Goal: Task Accomplishment & Management: Manage account settings

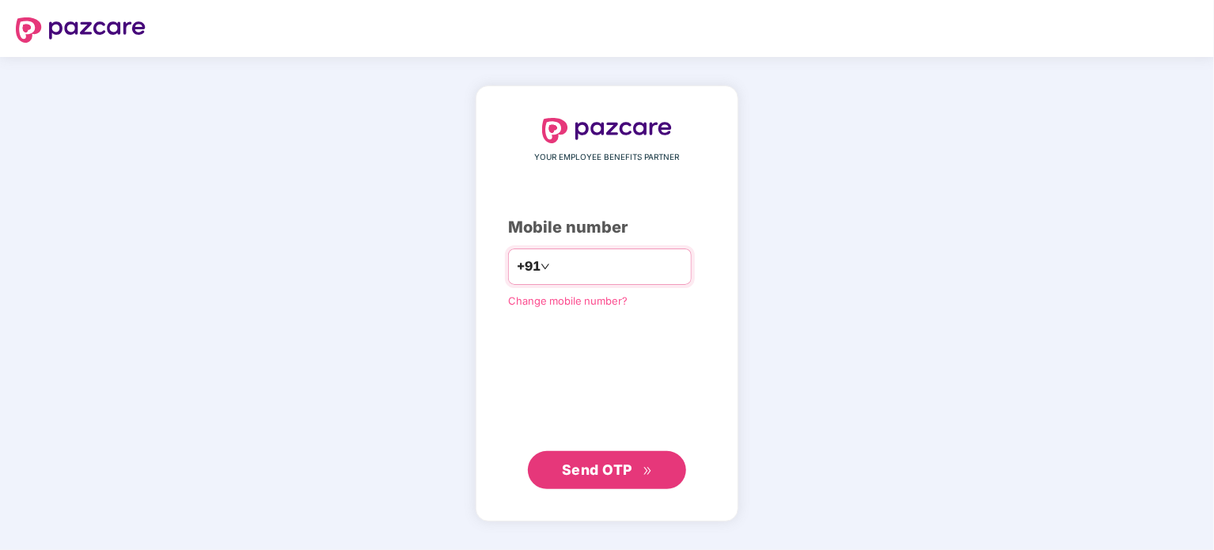
click at [618, 260] on input "number" at bounding box center [618, 266] width 130 height 25
type input "**********"
click at [601, 467] on span "Send OTP" at bounding box center [597, 469] width 70 height 17
click at [545, 299] on span "Change mobile number?" at bounding box center [568, 300] width 120 height 13
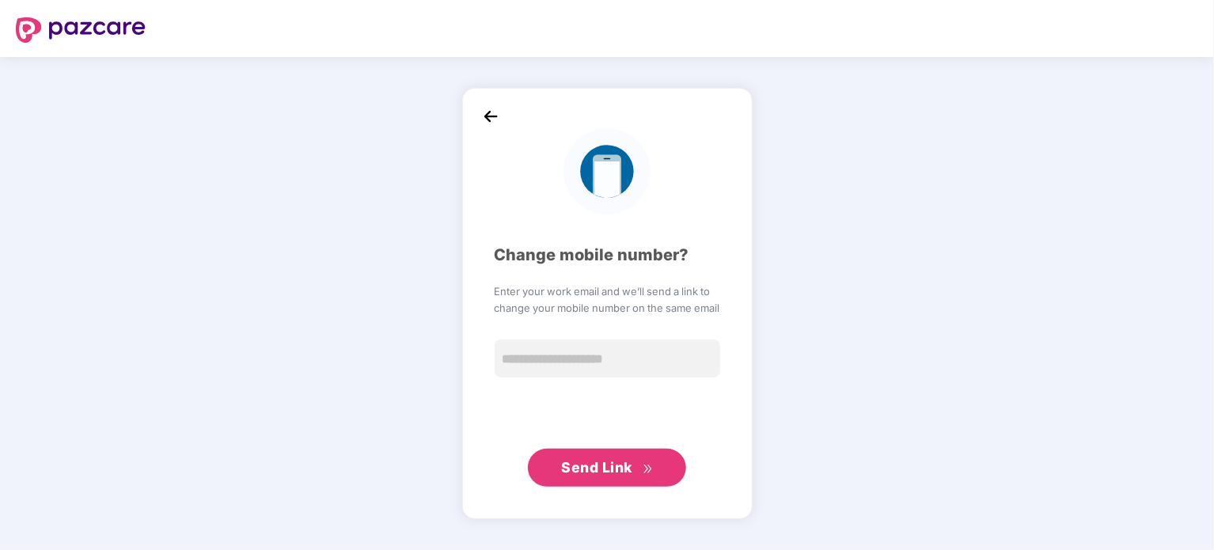
click at [482, 125] on img at bounding box center [491, 116] width 24 height 24
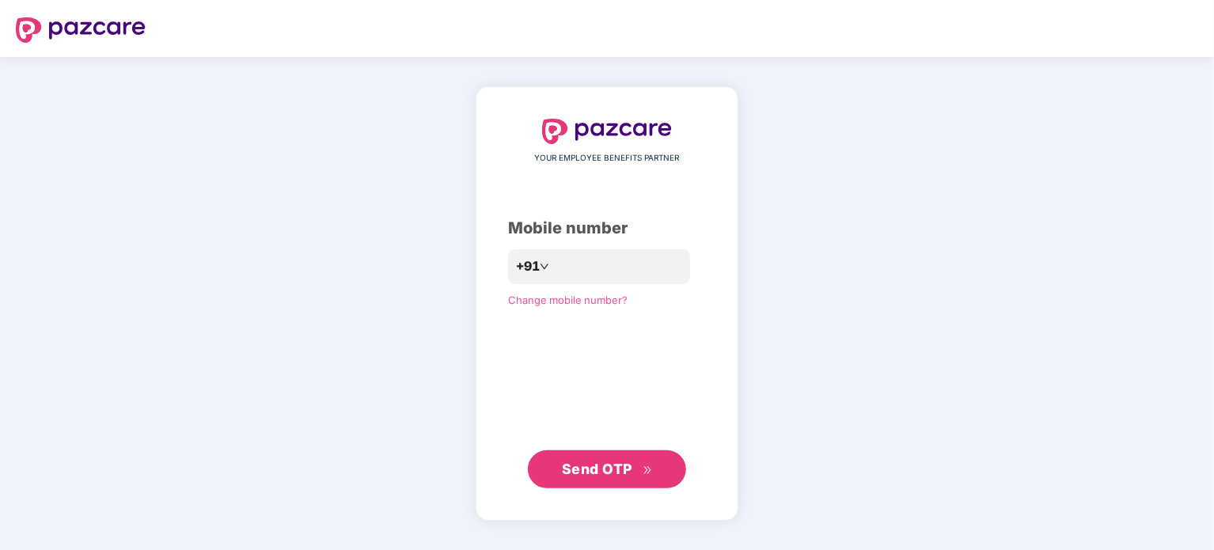
click at [69, 28] on img at bounding box center [81, 29] width 130 height 25
type input "**********"
click at [607, 458] on span "Send OTP" at bounding box center [607, 469] width 91 height 22
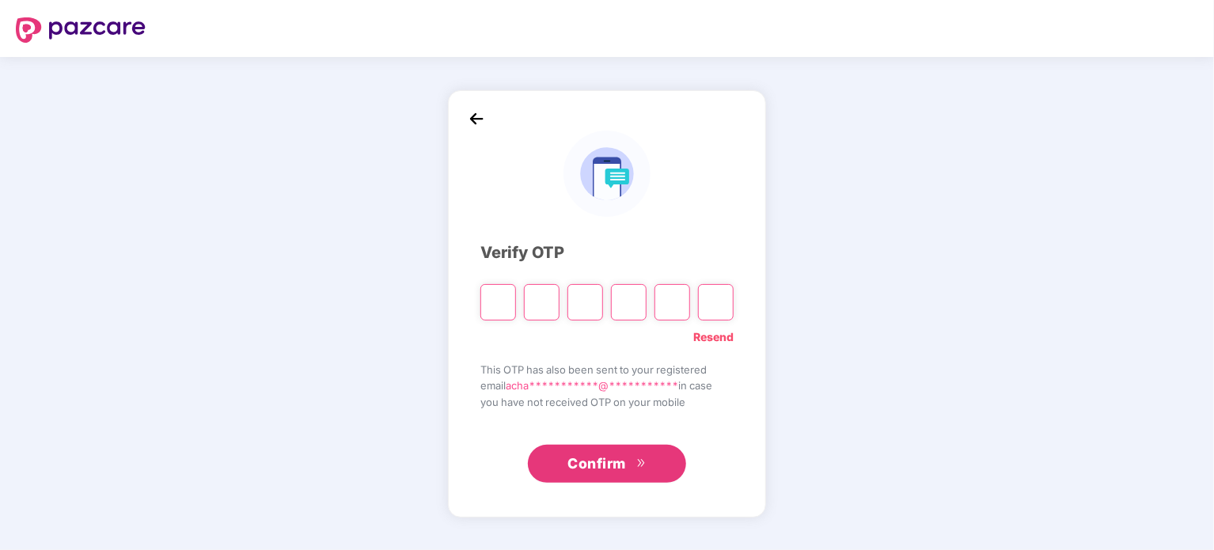
type input "*"
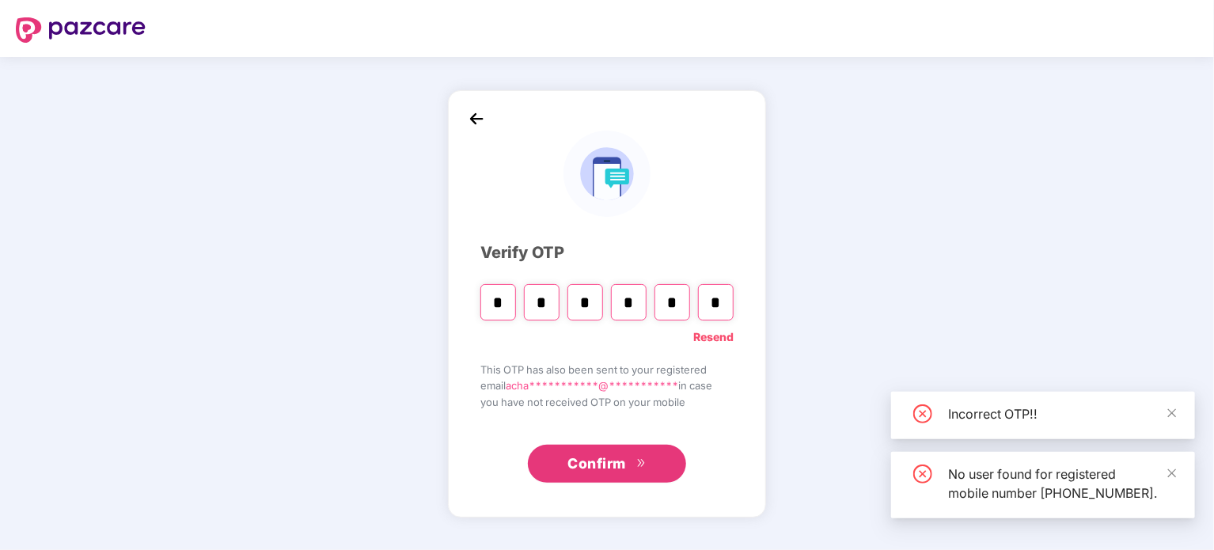
type input "*"
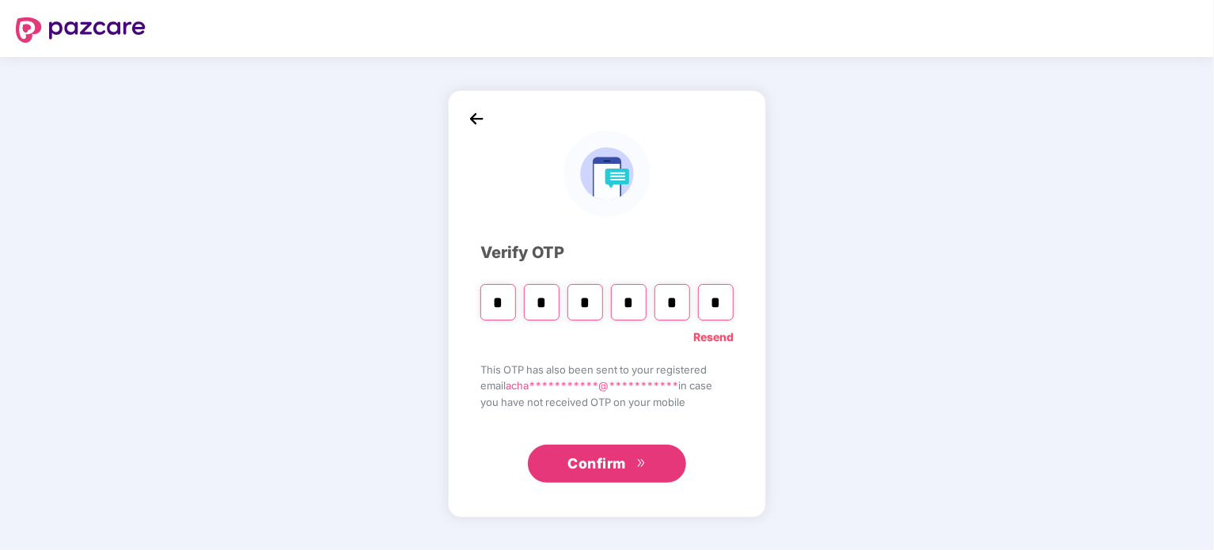
click at [723, 299] on input "*" at bounding box center [716, 302] width 36 height 36
type input "*"
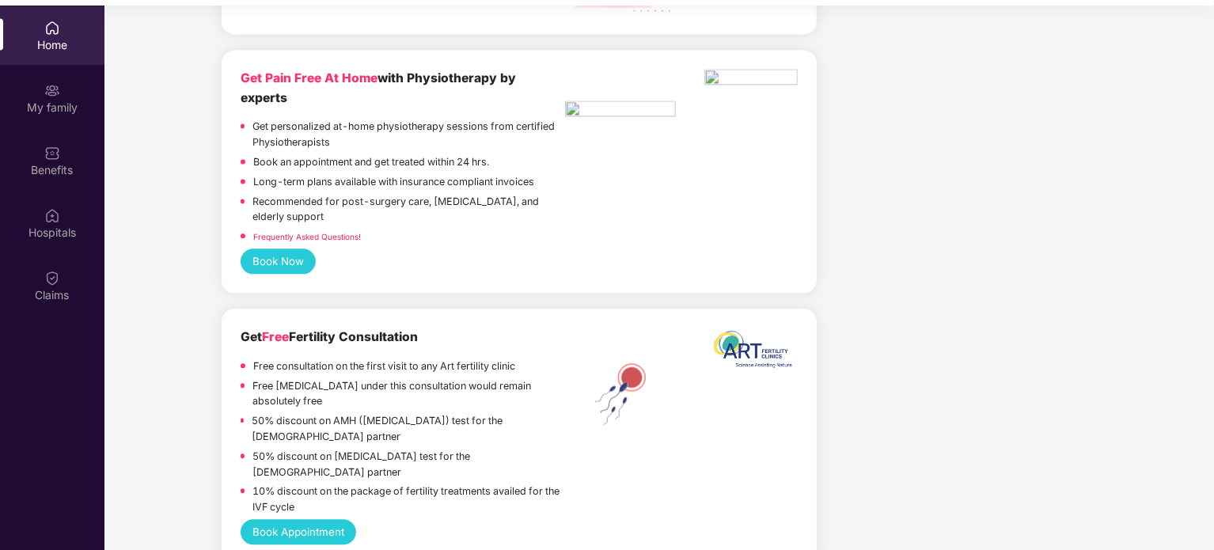
scroll to position [89, 0]
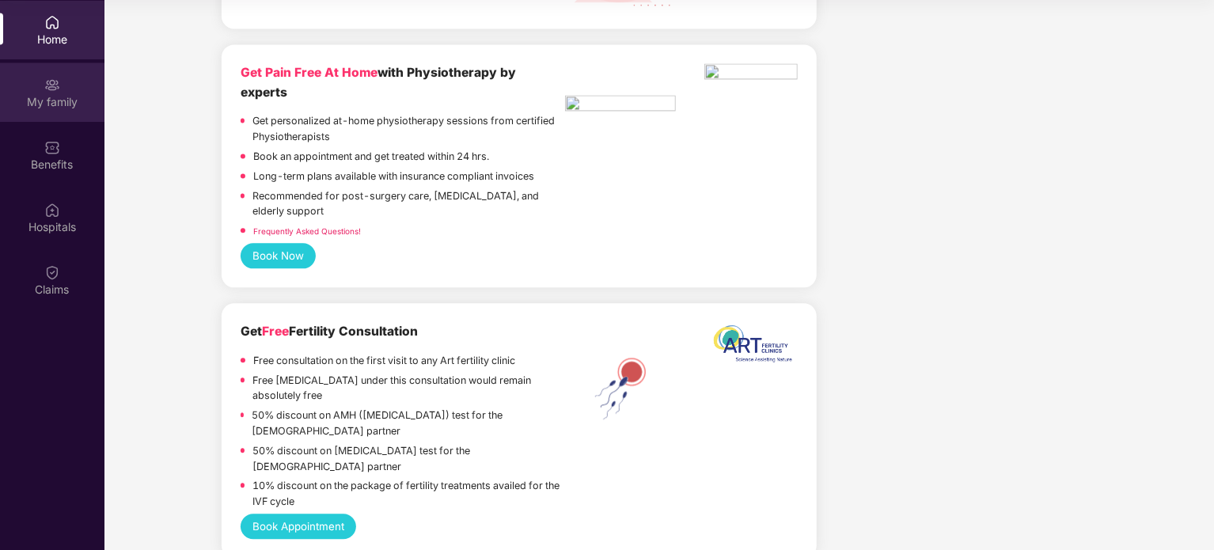
click at [74, 88] on div "My family" at bounding box center [52, 92] width 104 height 59
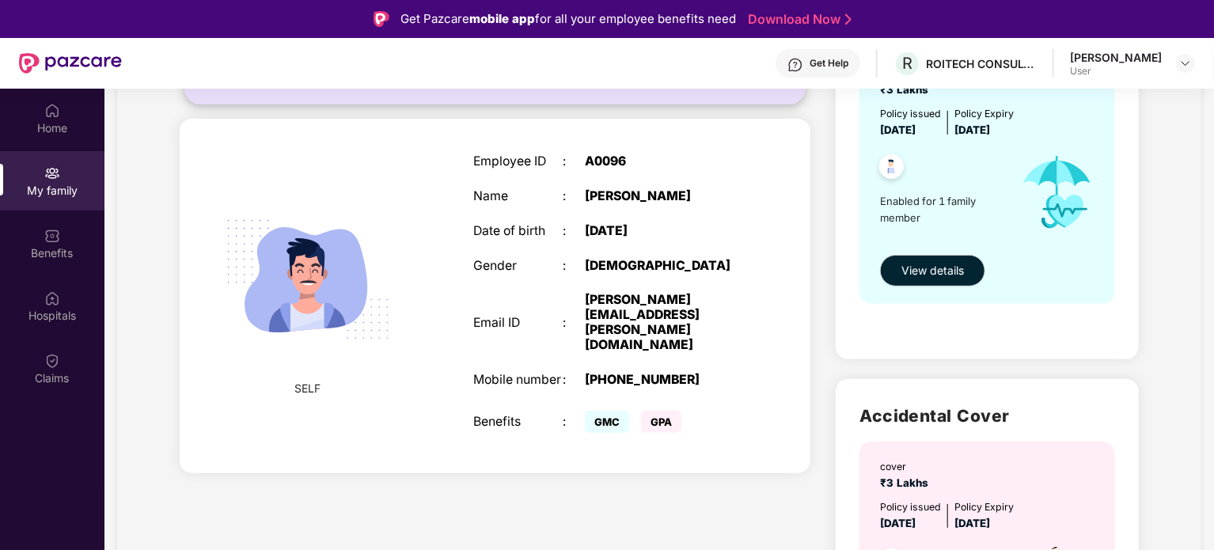
scroll to position [0, 0]
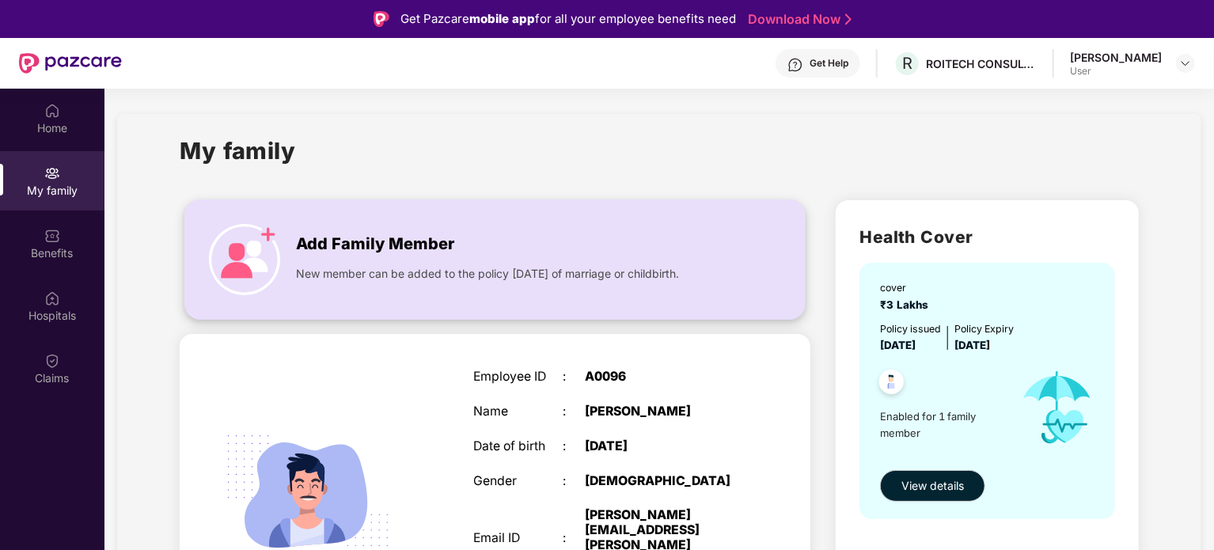
click at [427, 243] on span "Add Family Member" at bounding box center [375, 244] width 158 height 25
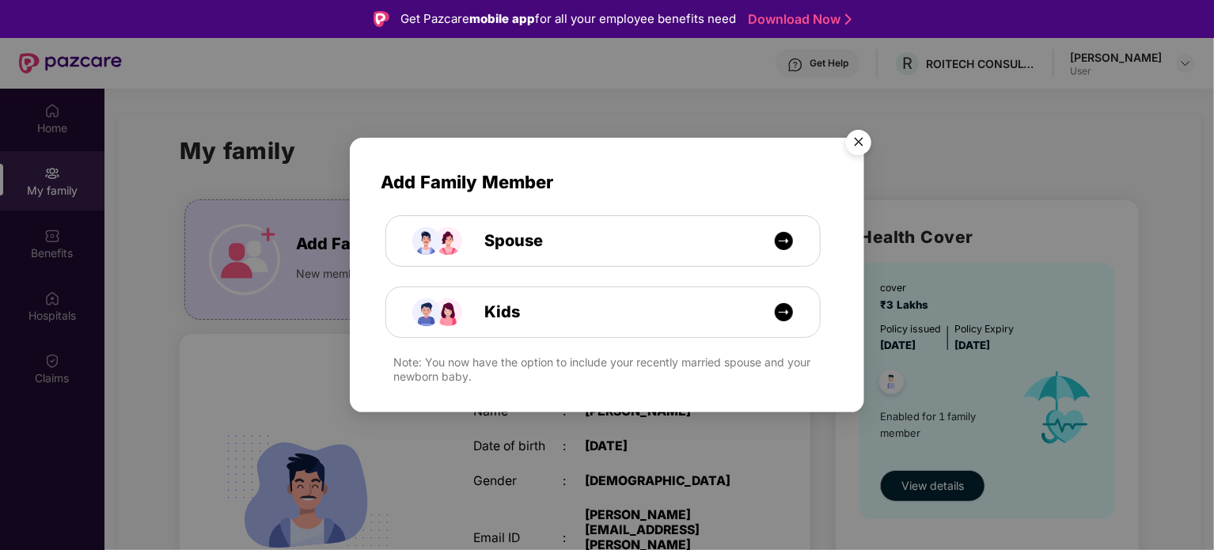
click at [864, 146] on img "Close" at bounding box center [859, 145] width 44 height 44
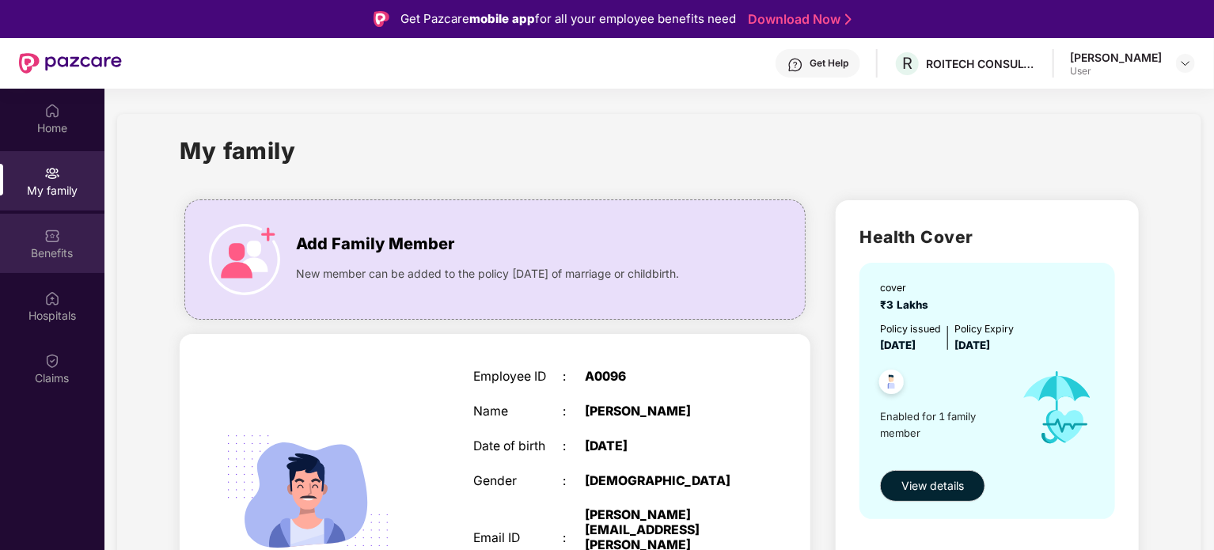
click at [64, 244] on div "Benefits" at bounding box center [52, 243] width 104 height 59
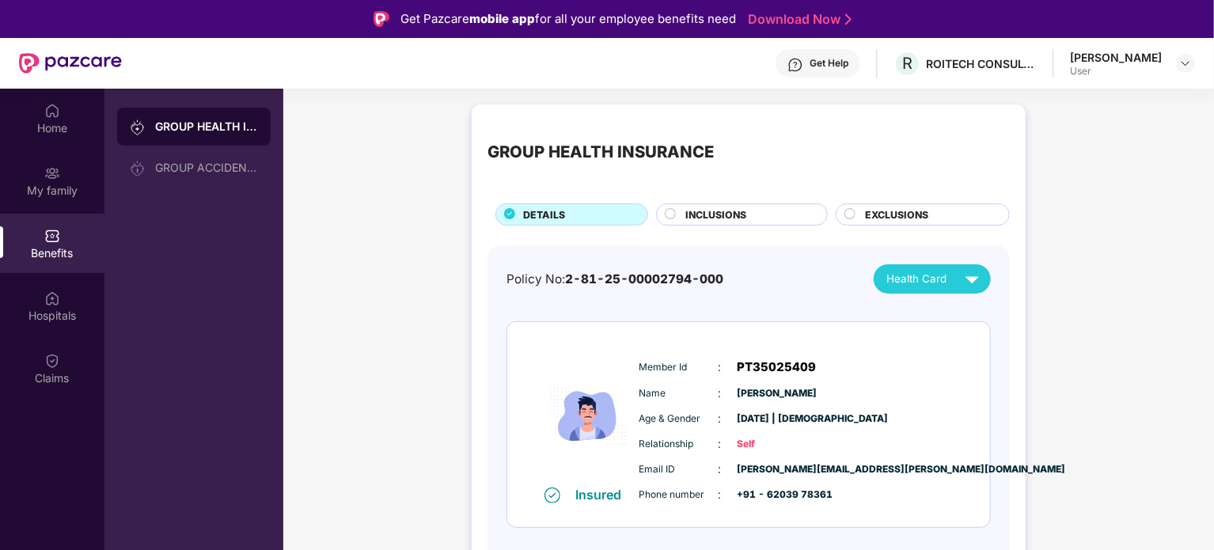
click at [754, 207] on div "INCLUSIONS" at bounding box center [749, 215] width 142 height 17
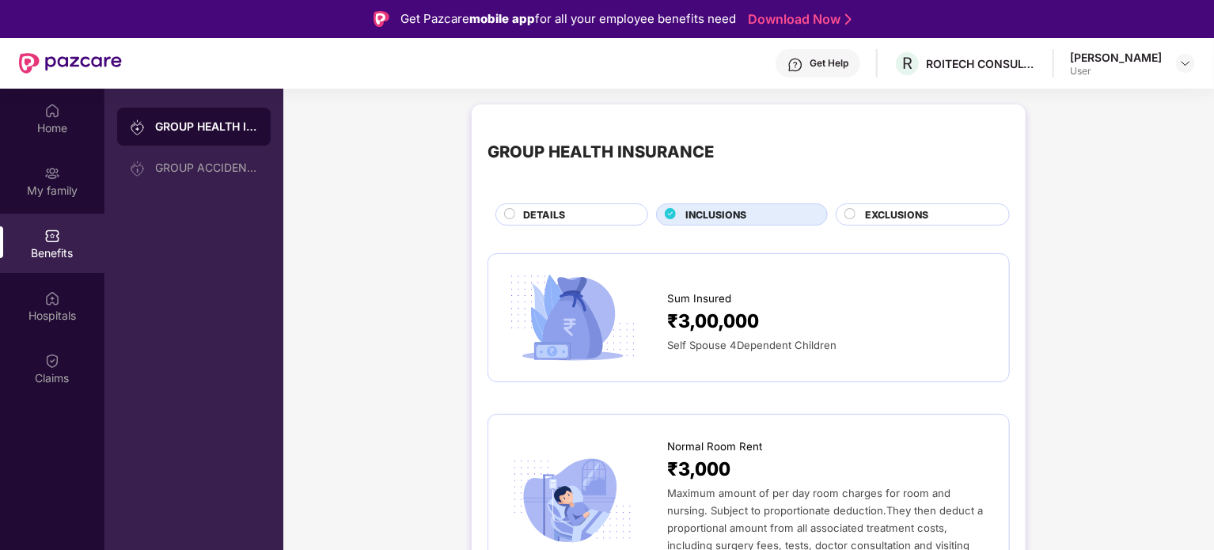
click at [909, 211] on span "EXCLUSIONS" at bounding box center [896, 214] width 63 height 15
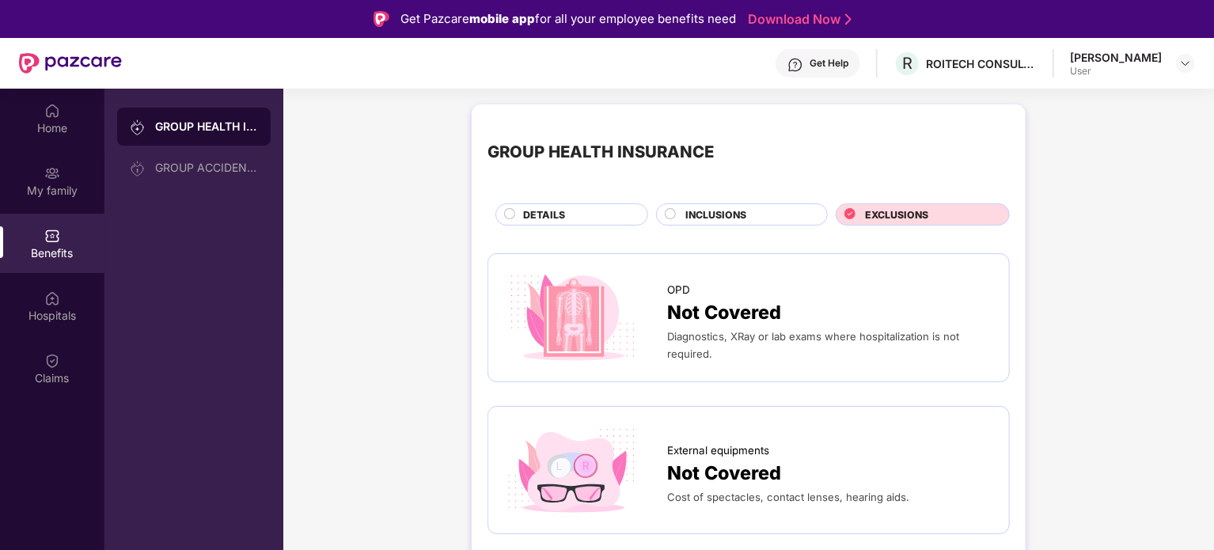
click at [605, 204] on div "DETAILS" at bounding box center [572, 214] width 153 height 22
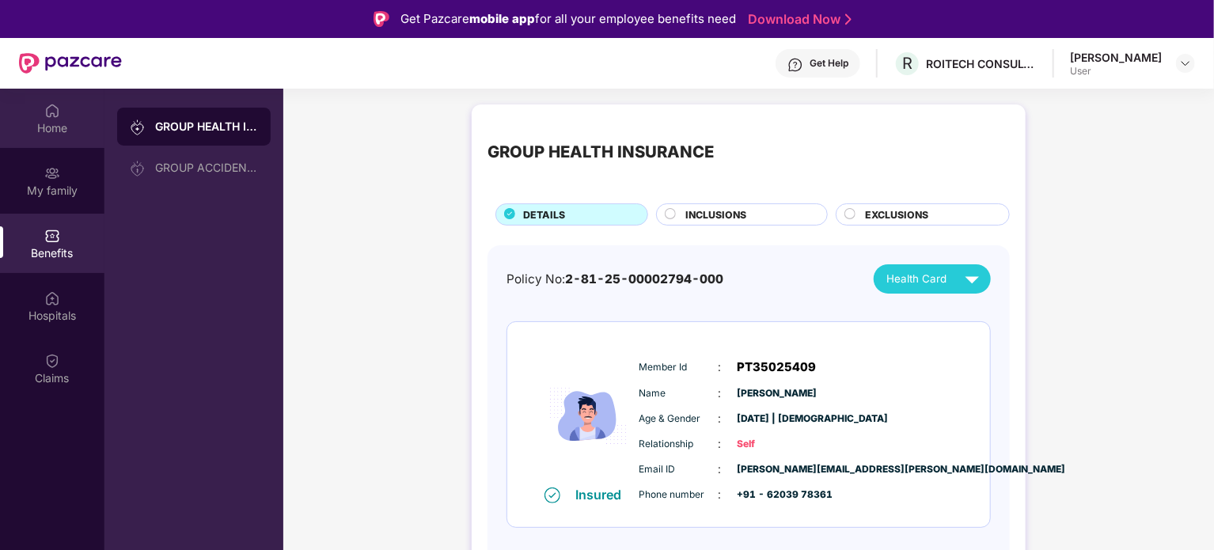
click at [38, 132] on div "Home" at bounding box center [52, 128] width 104 height 16
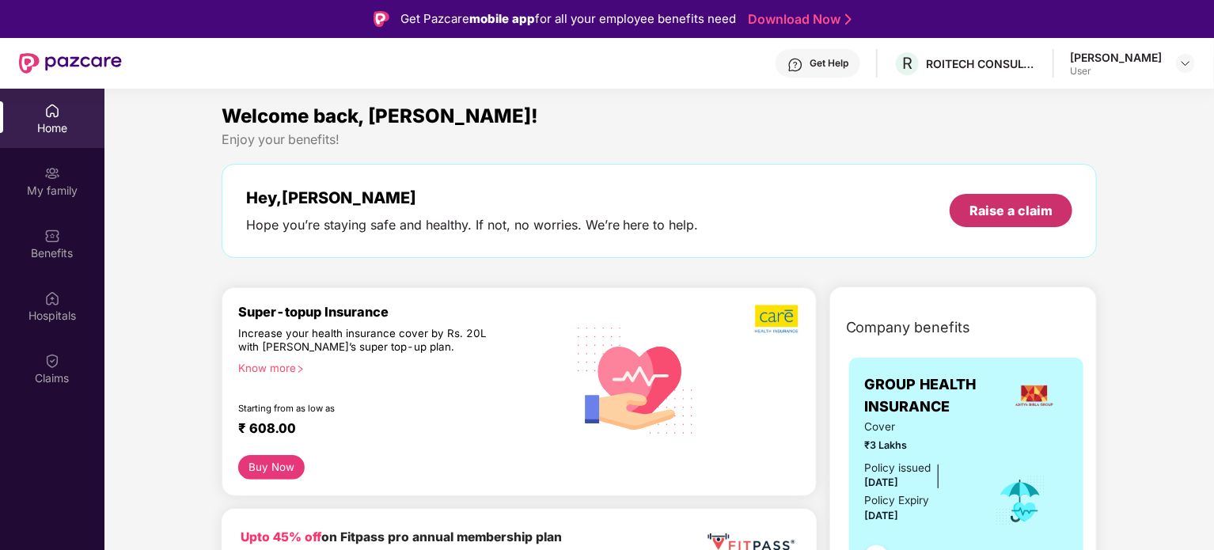
click at [1039, 211] on div "Raise a claim" at bounding box center [1011, 210] width 83 height 17
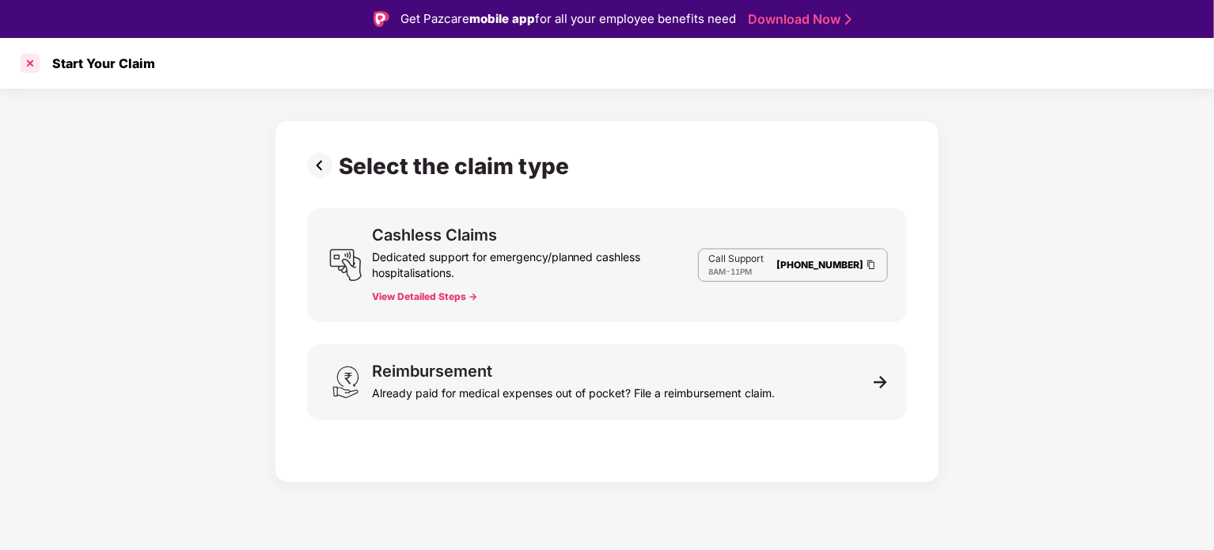
click at [37, 64] on div at bounding box center [29, 63] width 25 height 25
